Goal: Find specific page/section: Find specific page/section

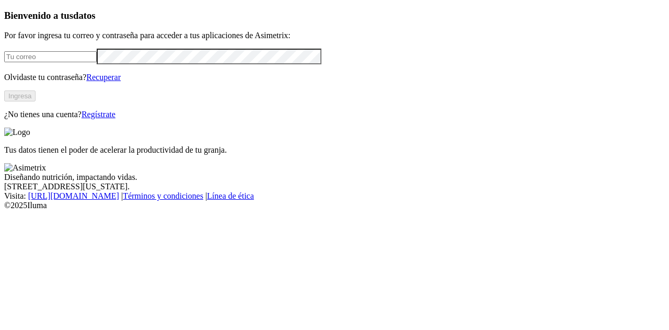
type input "[EMAIL_ADDRESS][PERSON_NAME][DOMAIN_NAME]"
click at [36, 101] on button "Ingresa" at bounding box center [19, 95] width 31 height 11
